Goal: Transaction & Acquisition: Purchase product/service

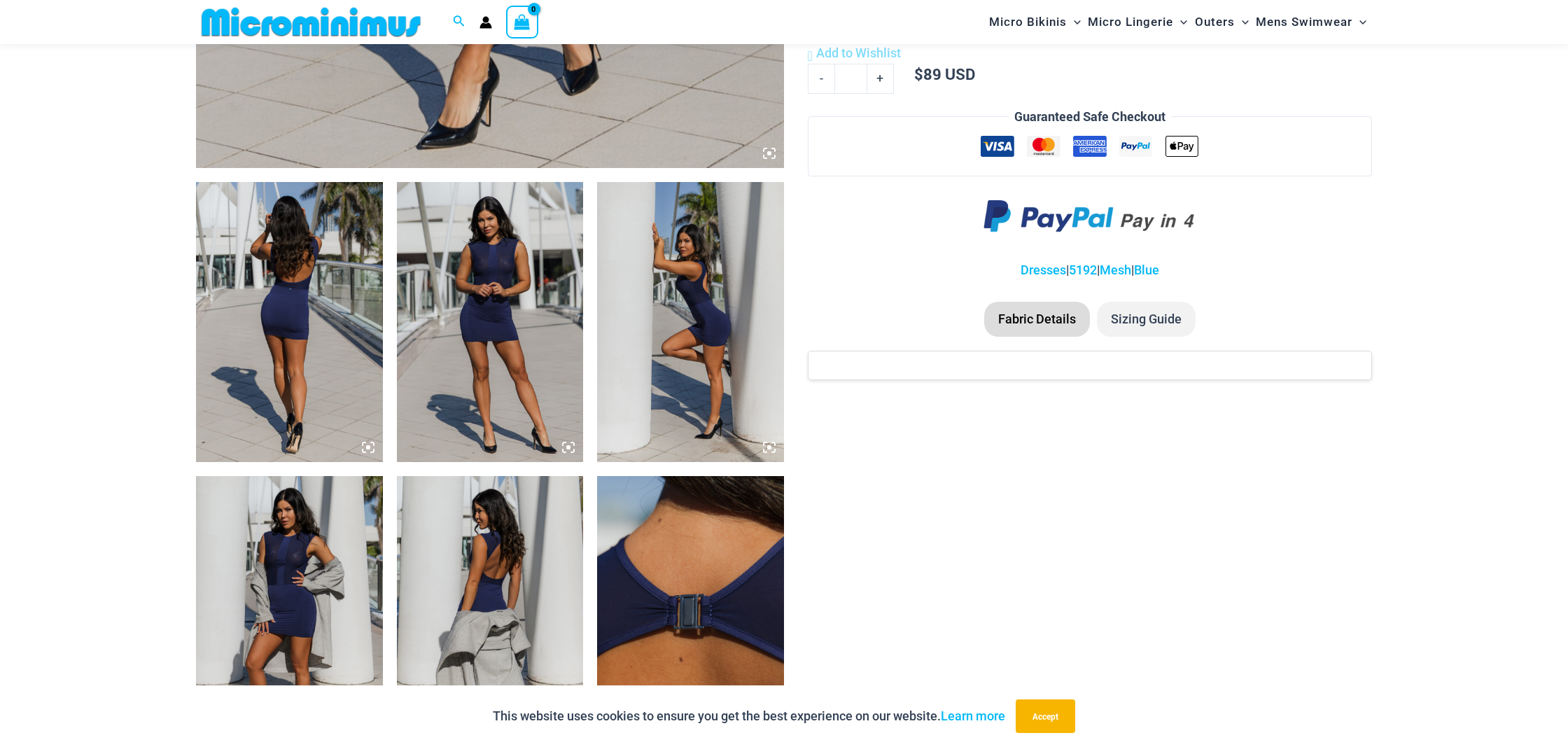
scroll to position [848, 0]
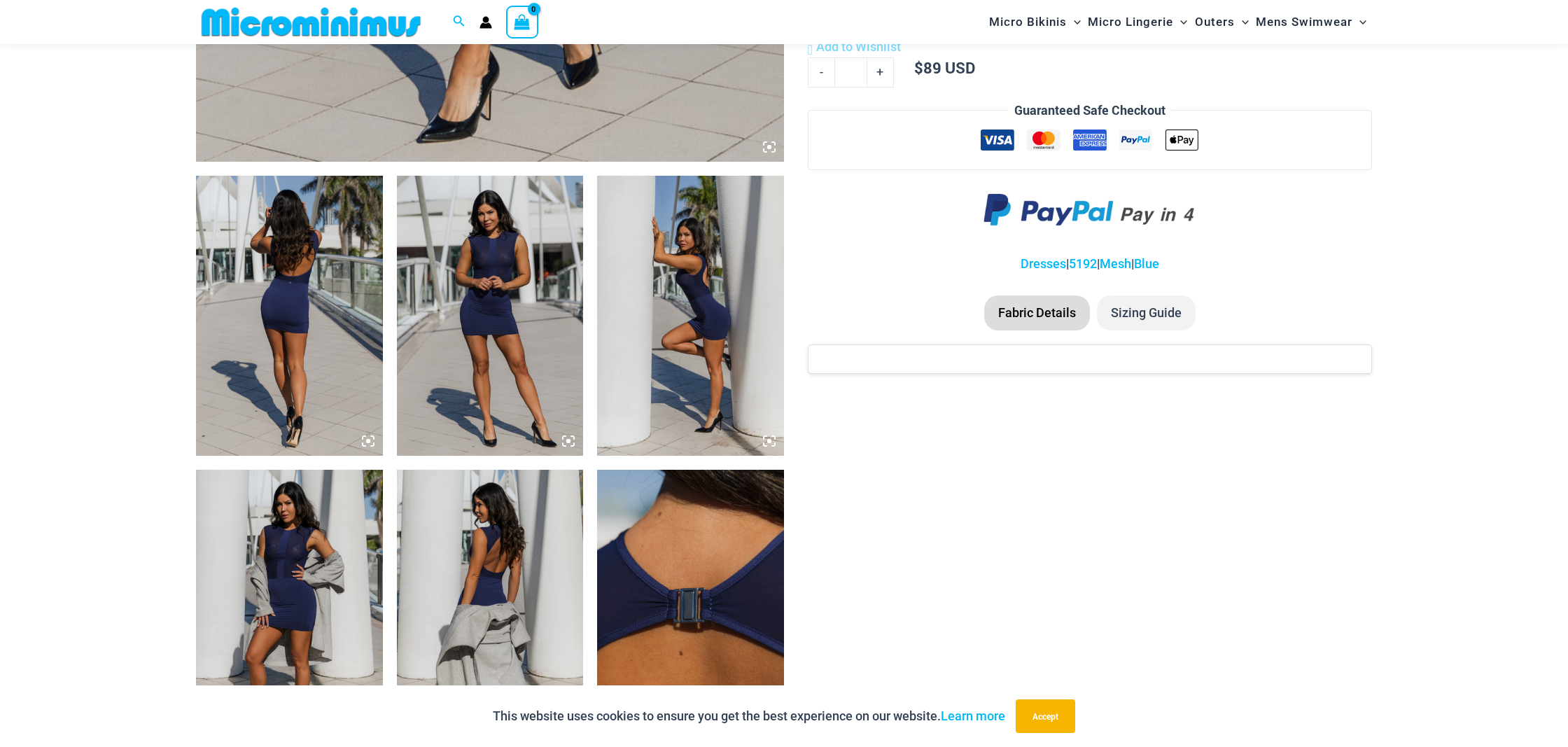
click at [336, 253] on img at bounding box center [289, 316] width 187 height 280
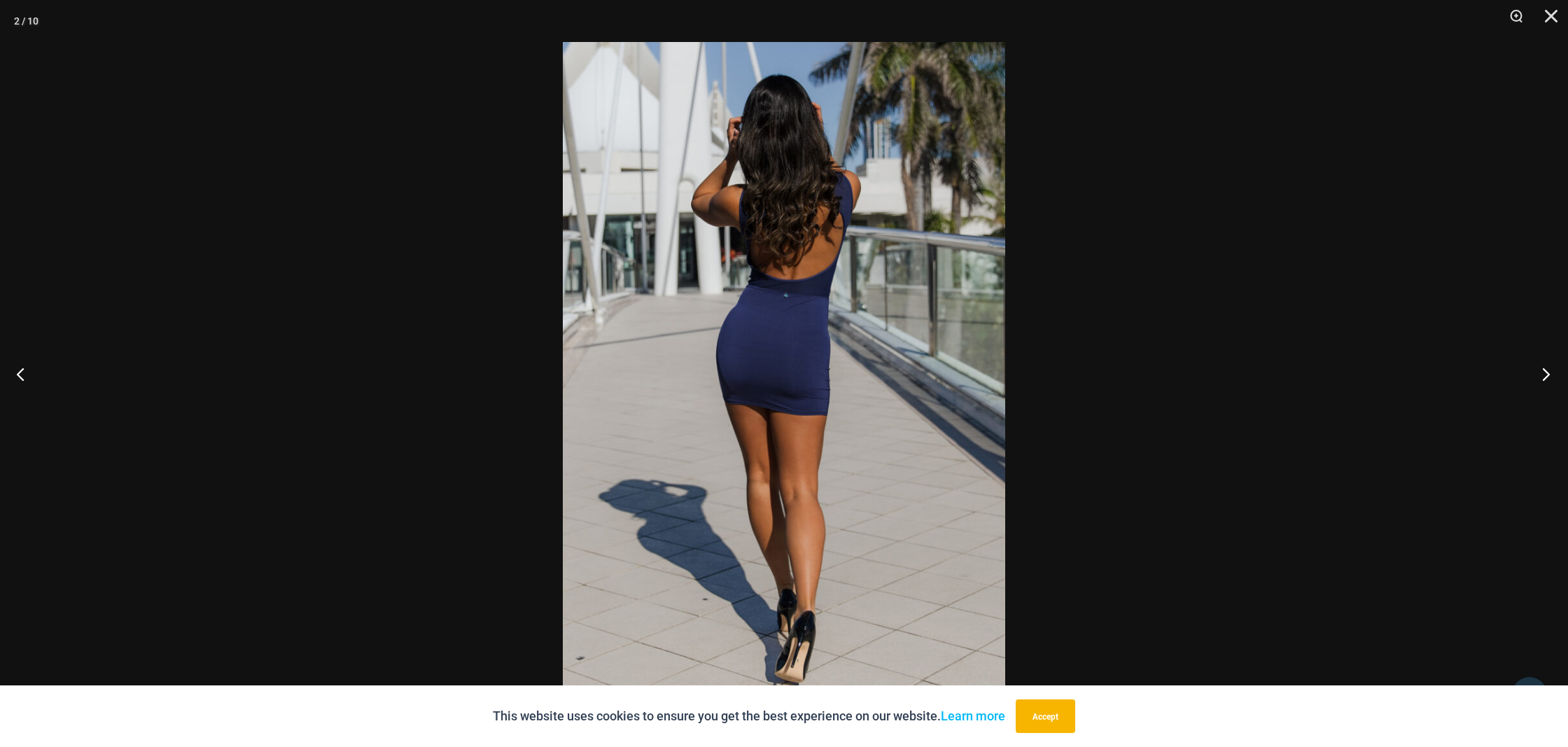
click at [1543, 366] on button "Next" at bounding box center [1542, 374] width 52 height 70
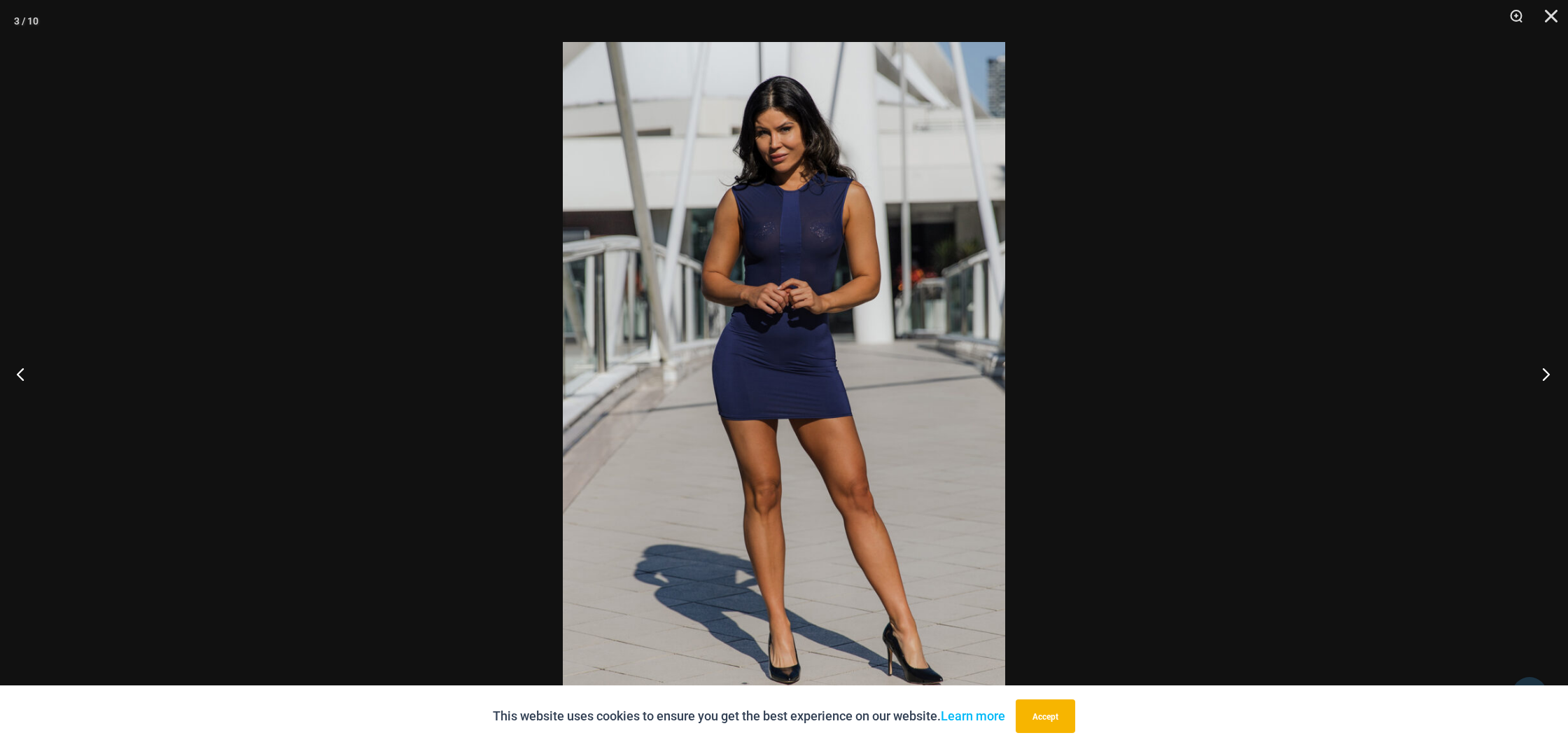
click at [1543, 366] on button "Next" at bounding box center [1542, 374] width 52 height 70
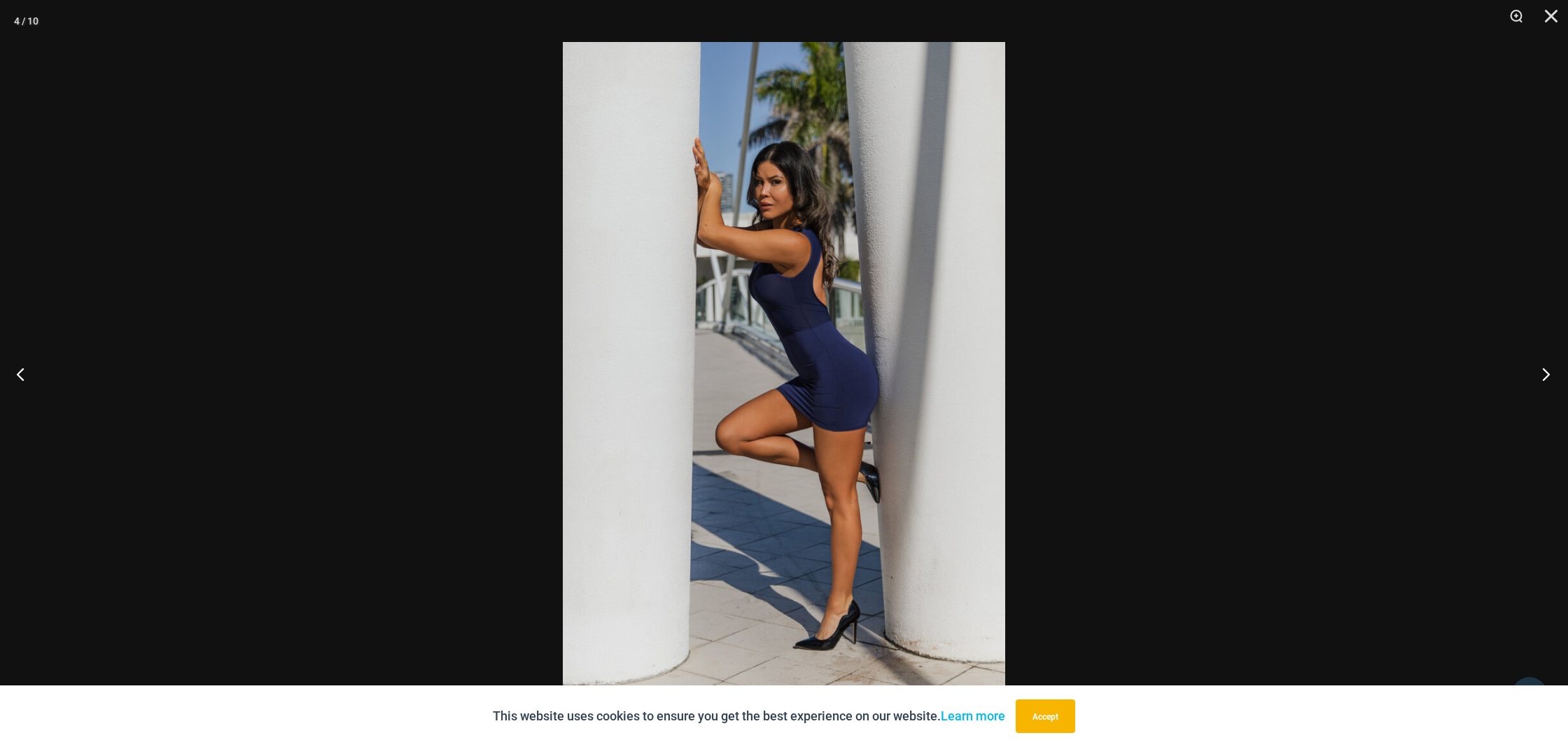
click at [1543, 366] on button "Next" at bounding box center [1542, 374] width 52 height 70
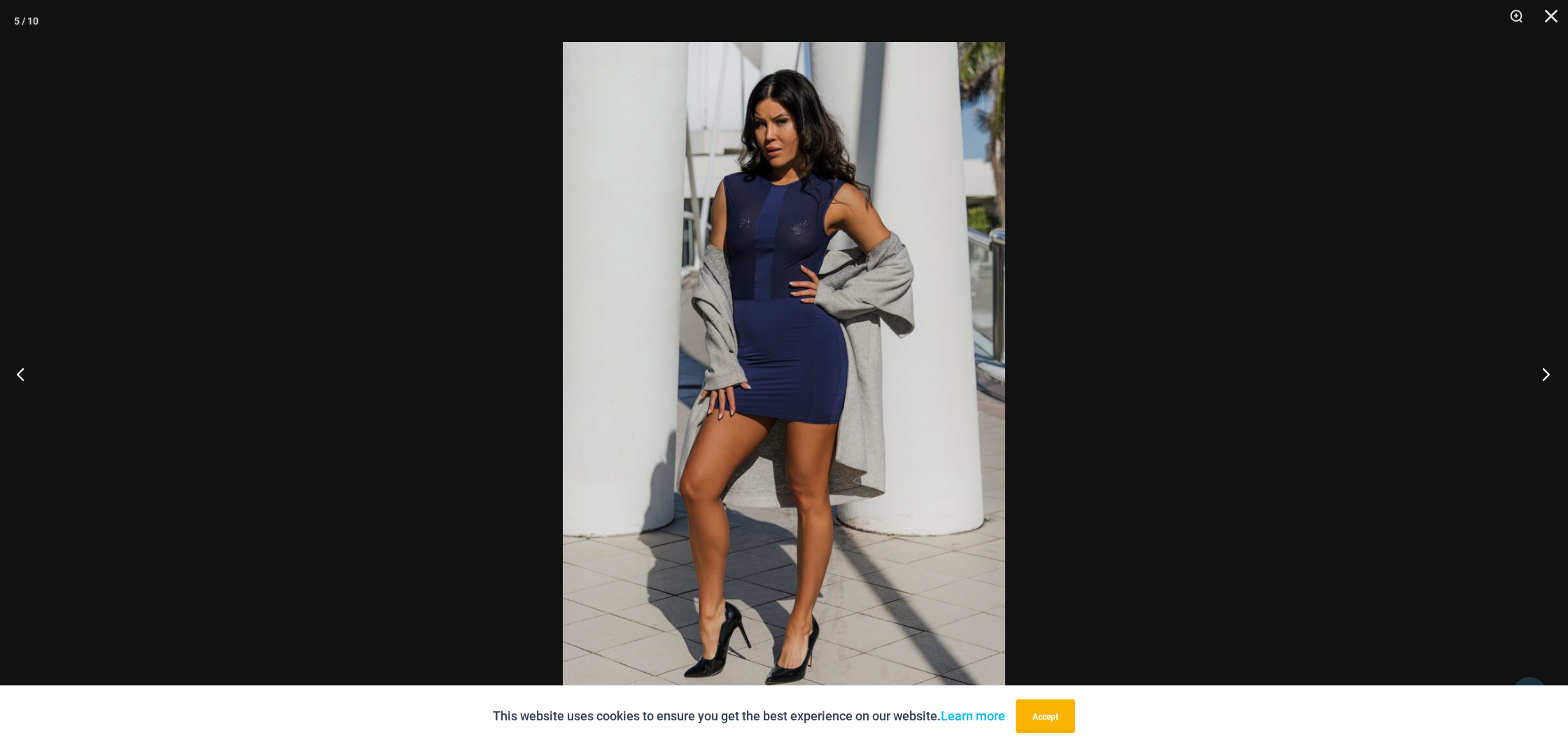
click at [1543, 366] on button "Next" at bounding box center [1542, 374] width 52 height 70
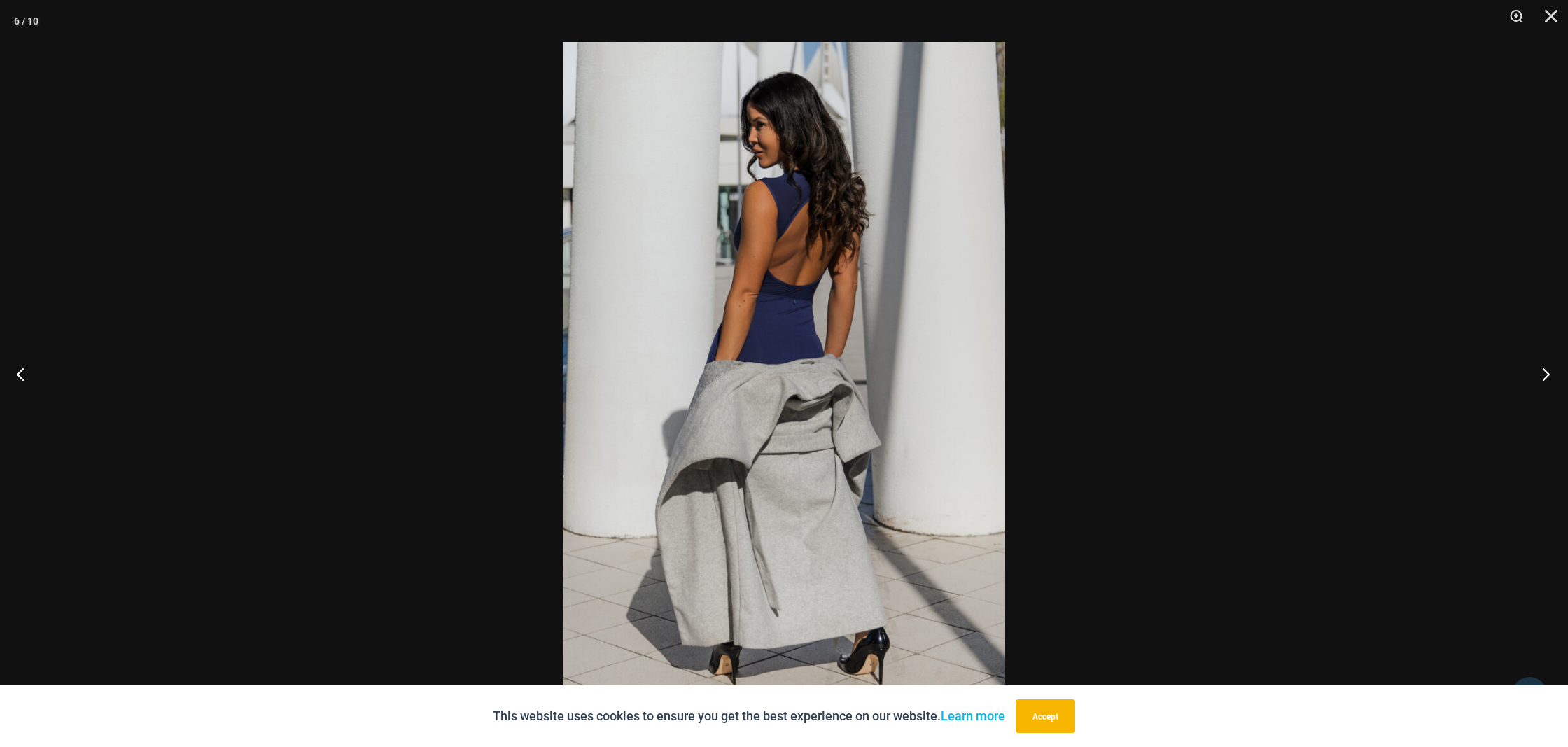
click at [1543, 366] on button "Next" at bounding box center [1542, 374] width 52 height 70
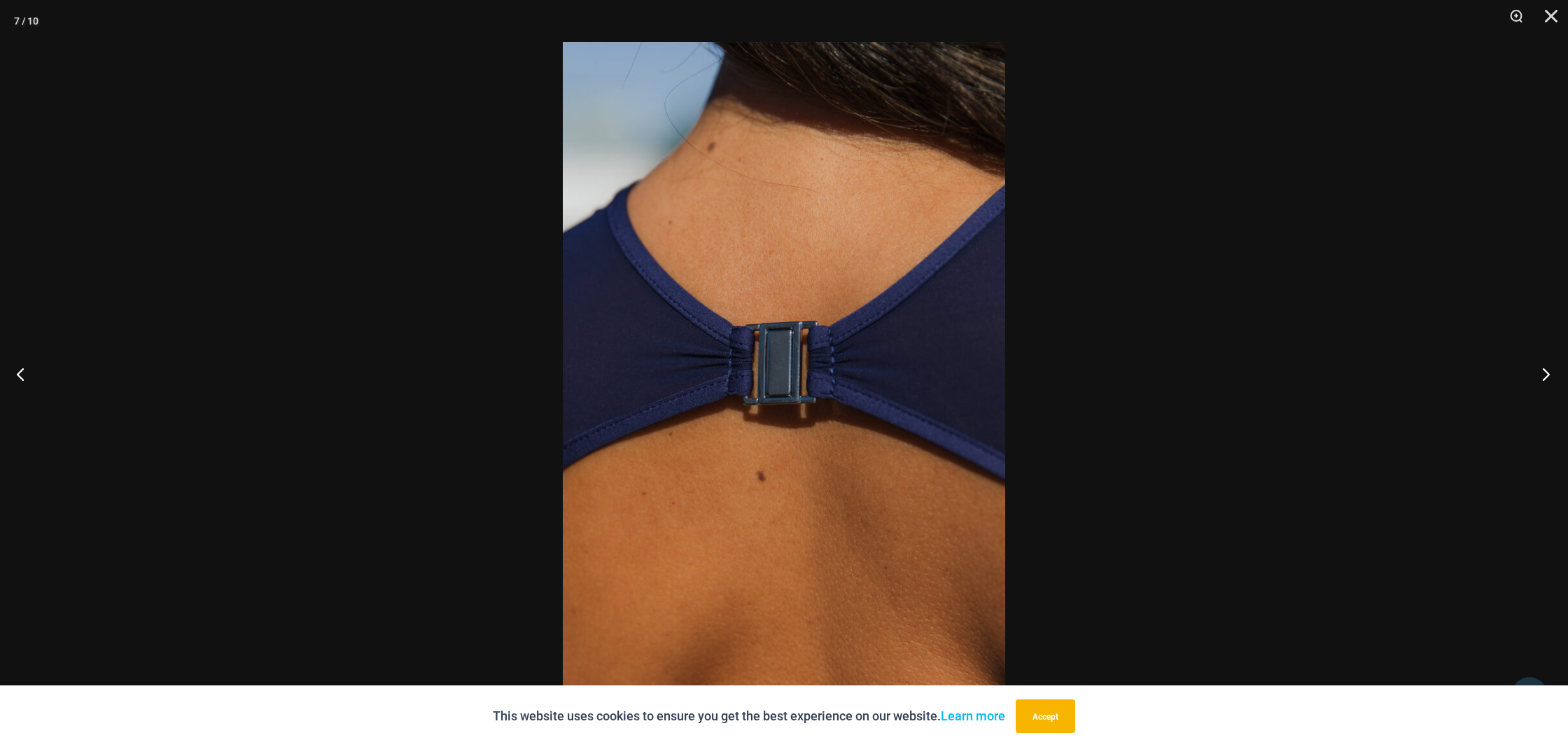
click at [1543, 366] on button "Next" at bounding box center [1542, 374] width 52 height 70
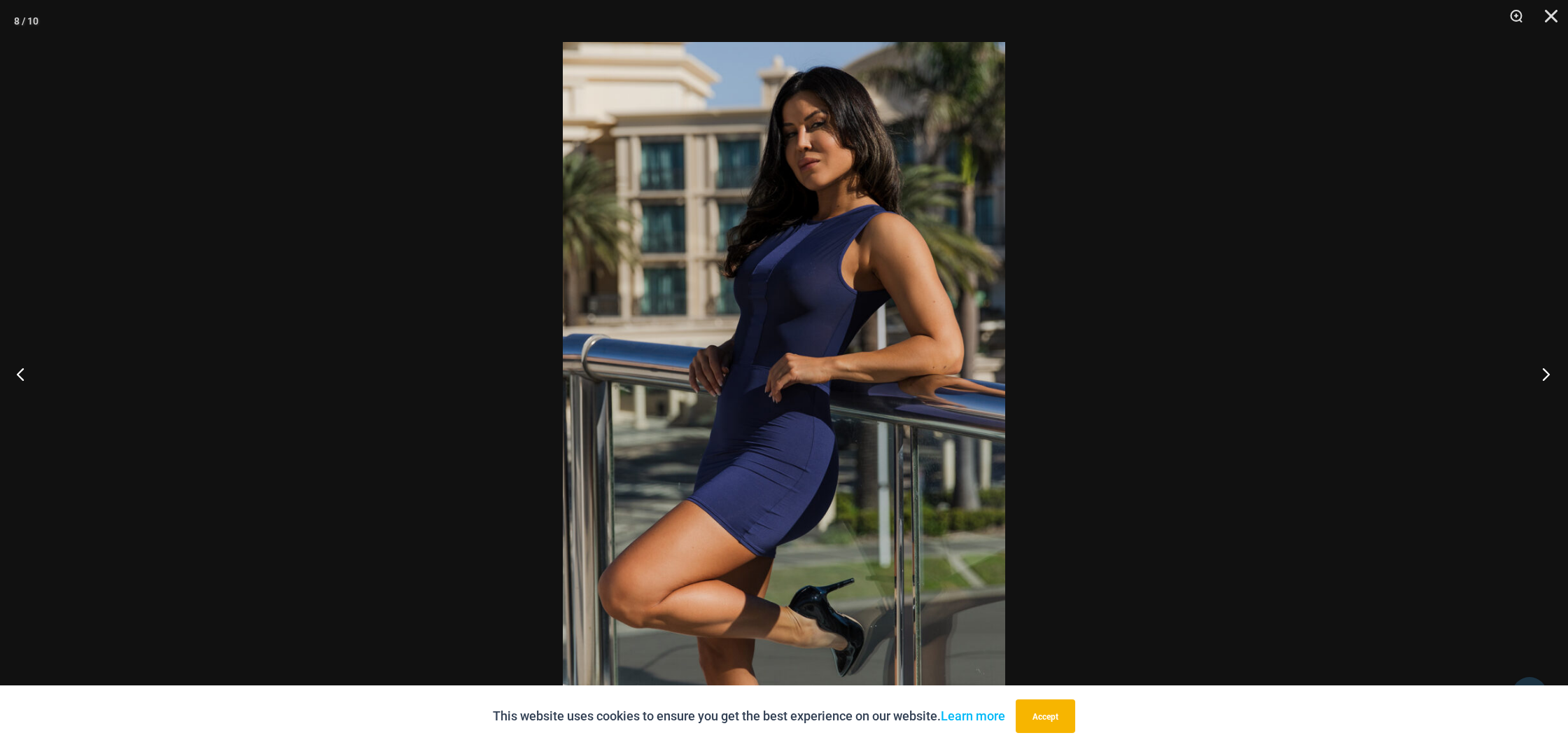
click at [1543, 366] on button "Next" at bounding box center [1542, 374] width 52 height 70
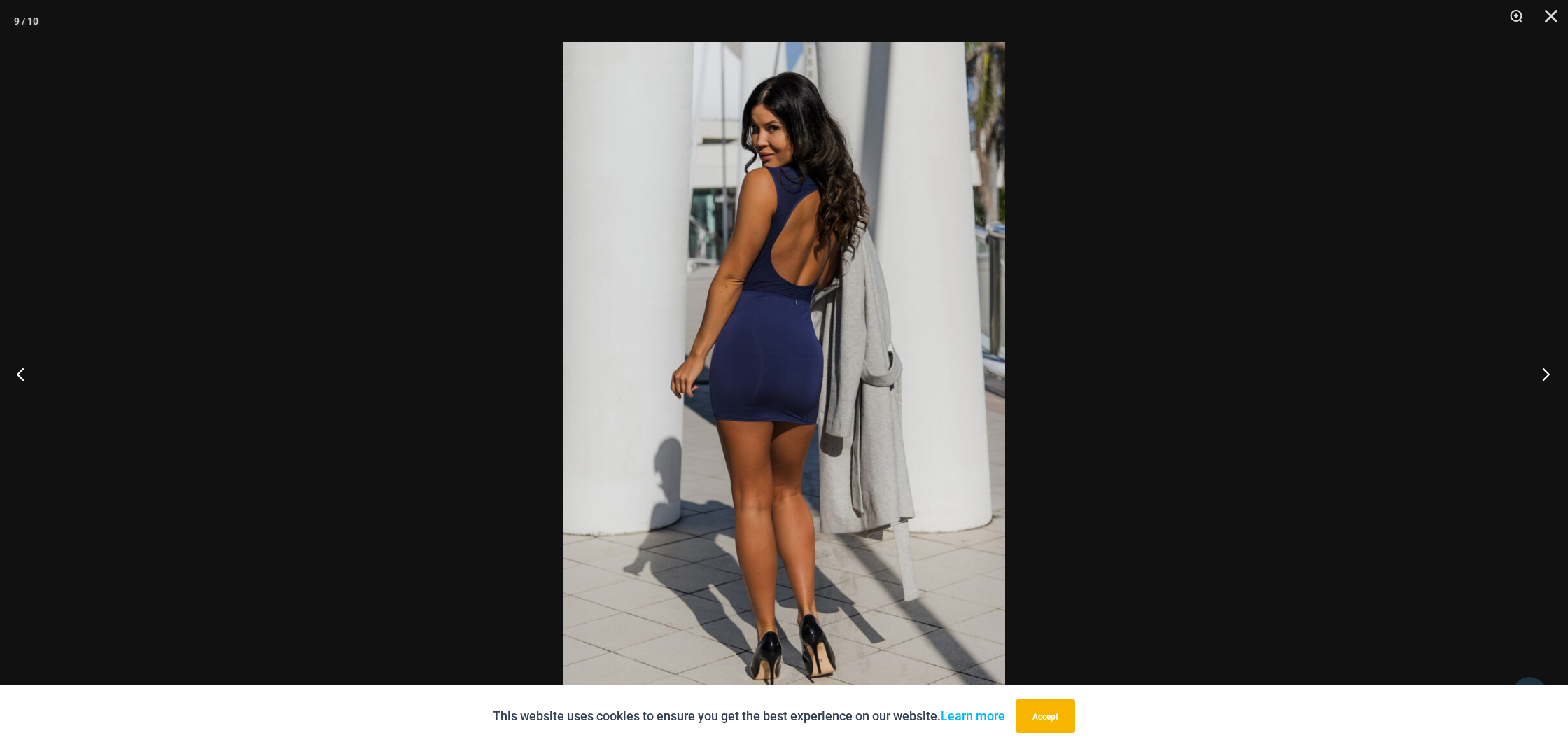
click at [1543, 366] on button "Next" at bounding box center [1542, 374] width 52 height 70
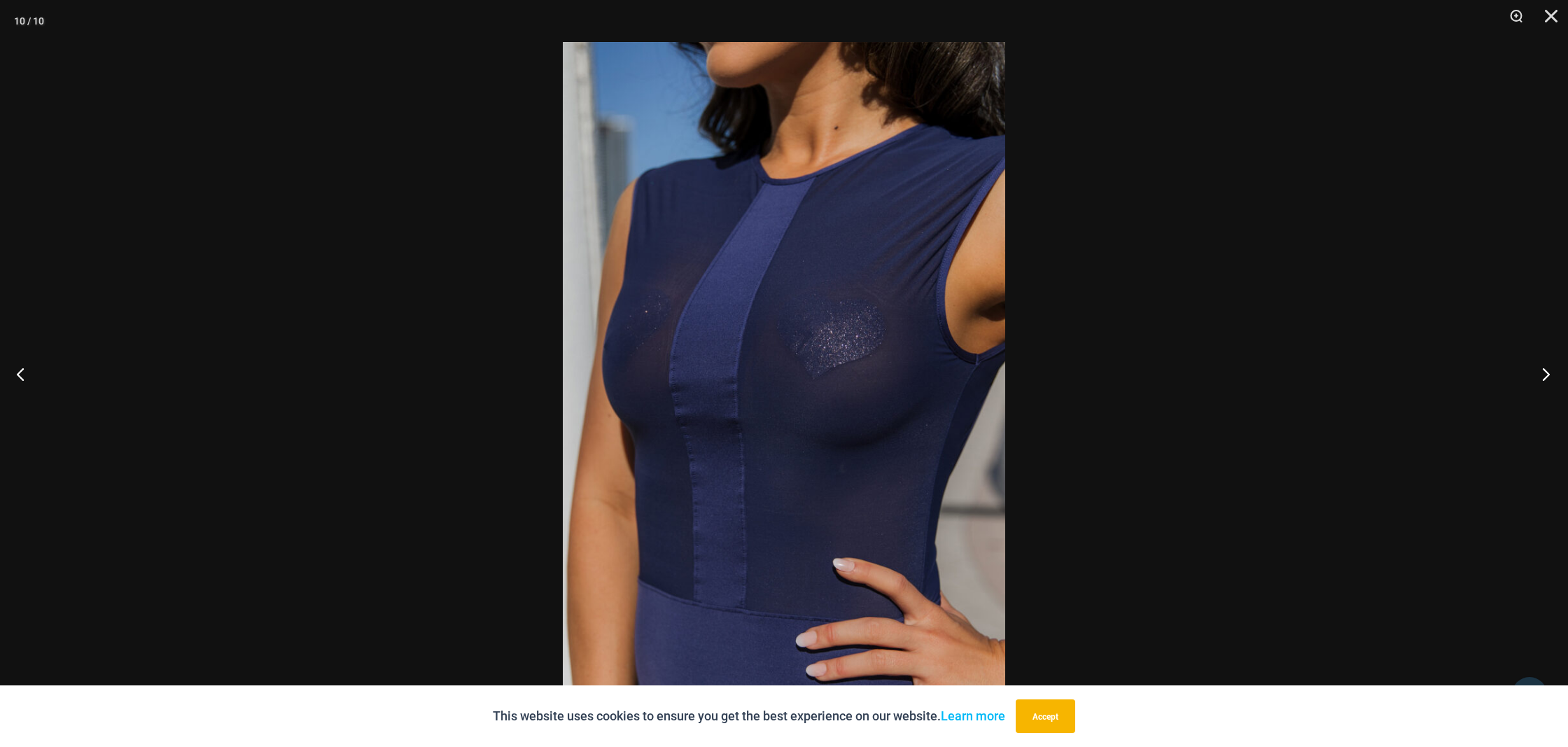
click at [1543, 366] on button "Next" at bounding box center [1542, 374] width 52 height 70
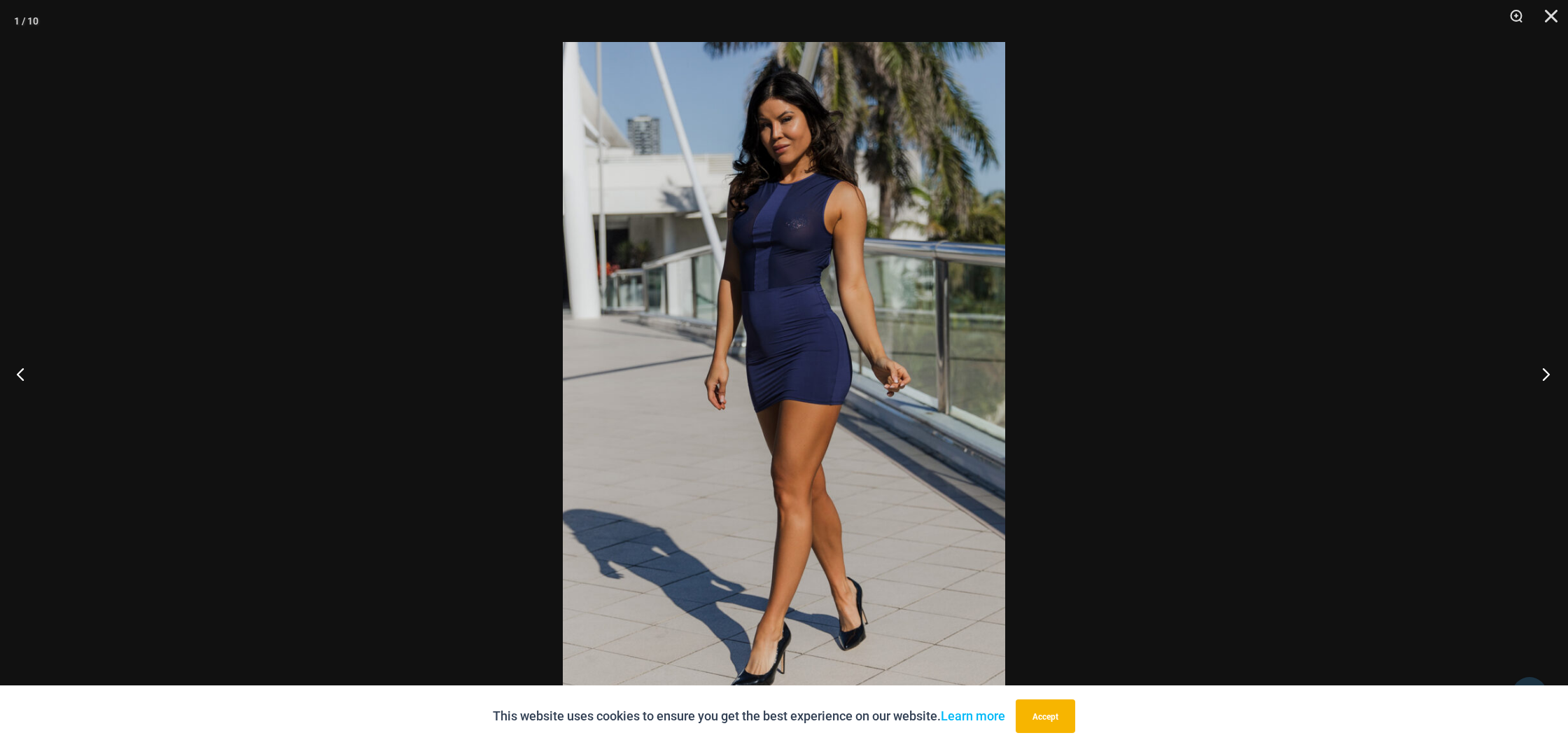
click at [1543, 366] on button "Next" at bounding box center [1542, 374] width 52 height 70
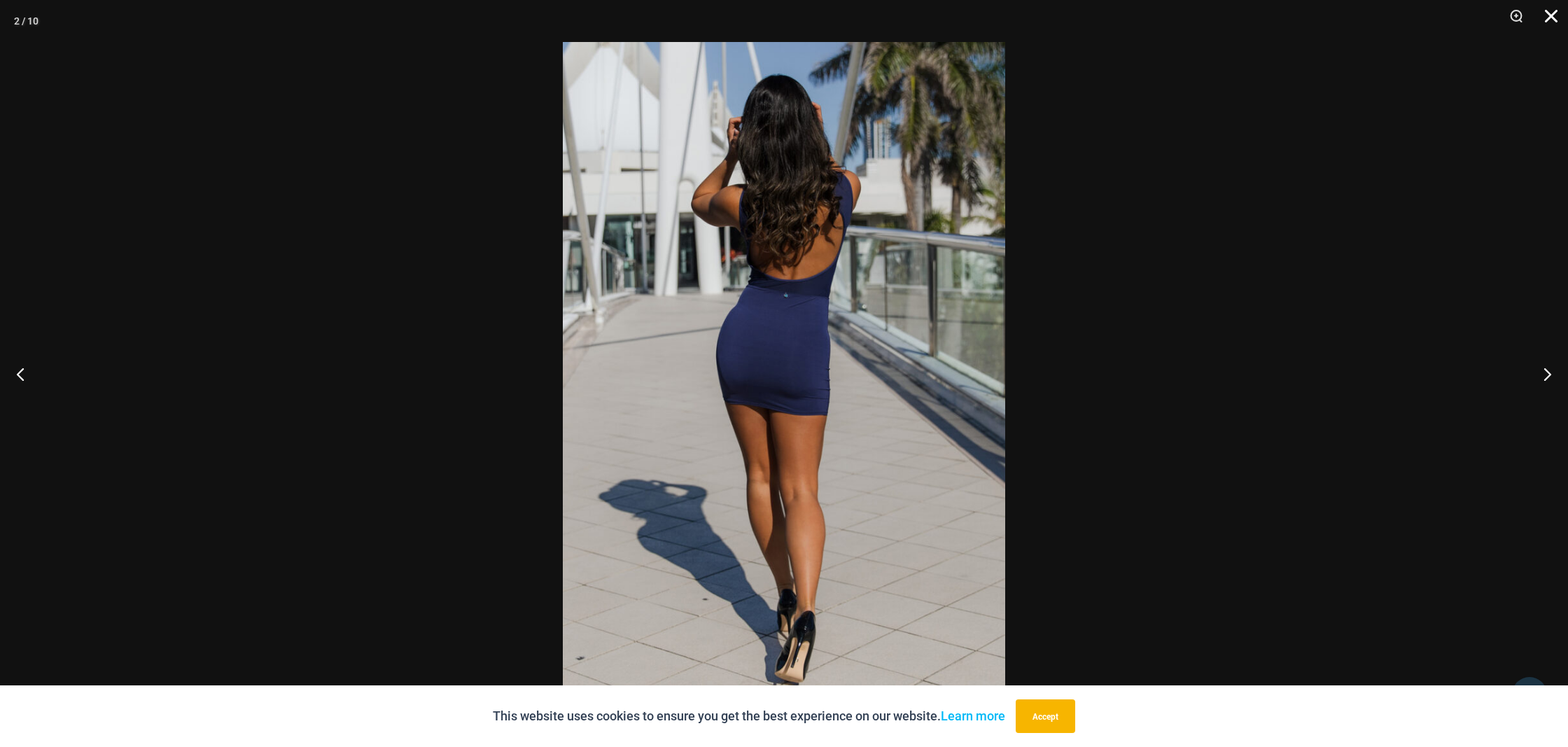
click at [1556, 13] on button "Close" at bounding box center [1546, 21] width 35 height 42
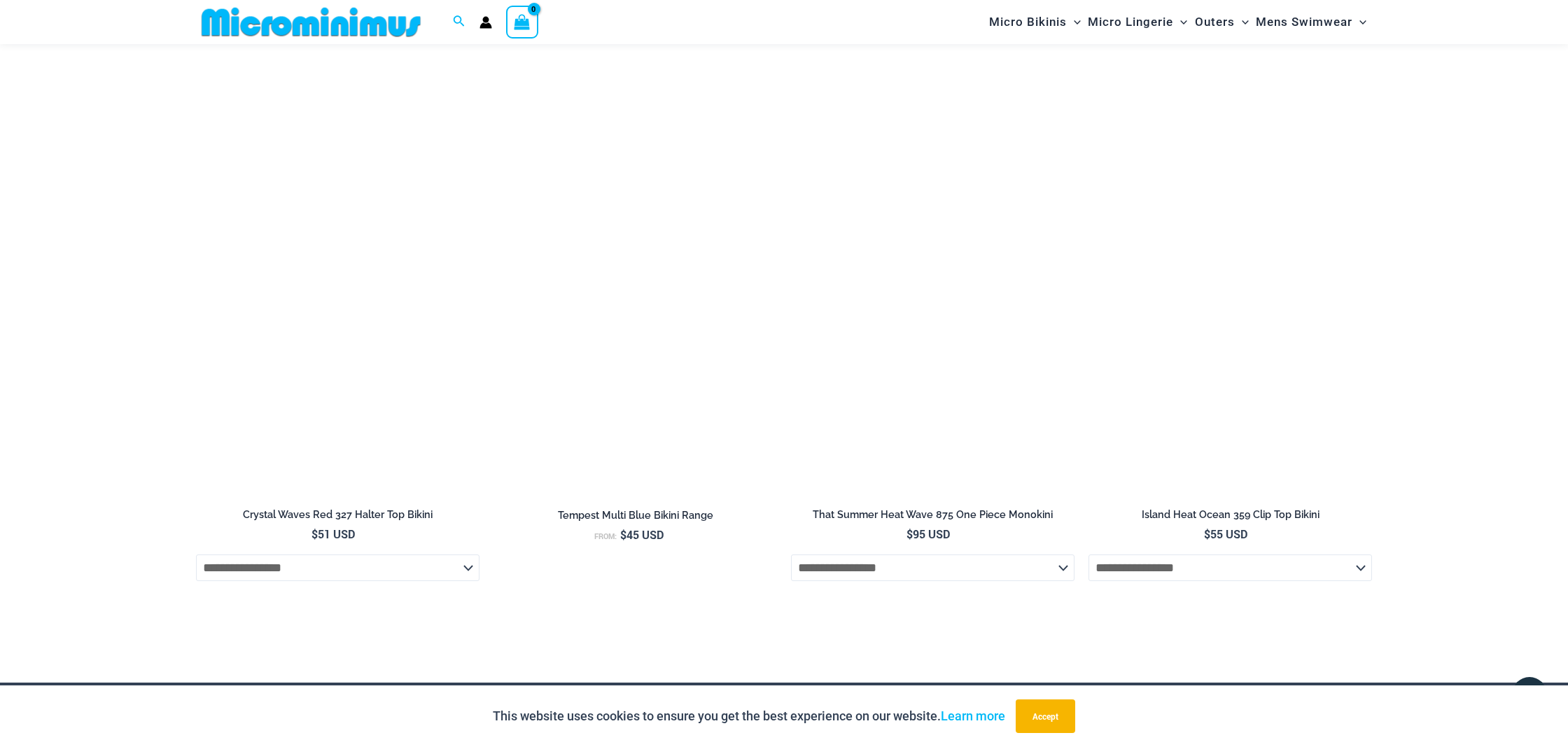
scroll to position [3564, 0]
